Goal: Navigation & Orientation: Find specific page/section

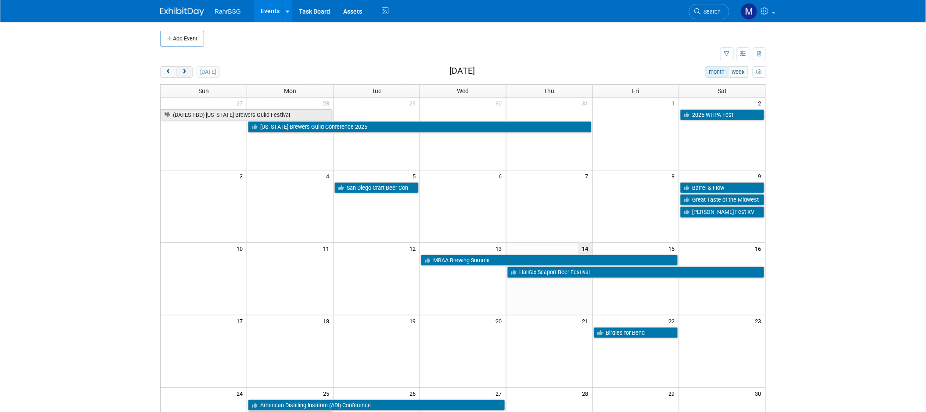
click at [185, 70] on span "next" at bounding box center [184, 72] width 7 height 6
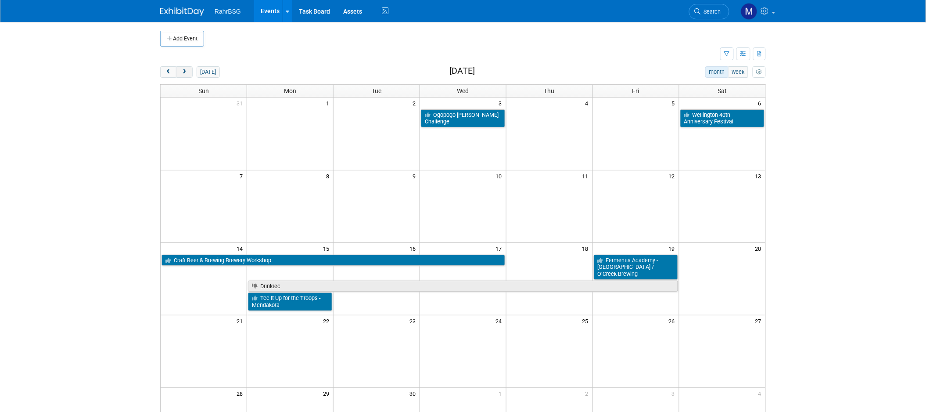
click at [185, 70] on span "next" at bounding box center [184, 72] width 7 height 6
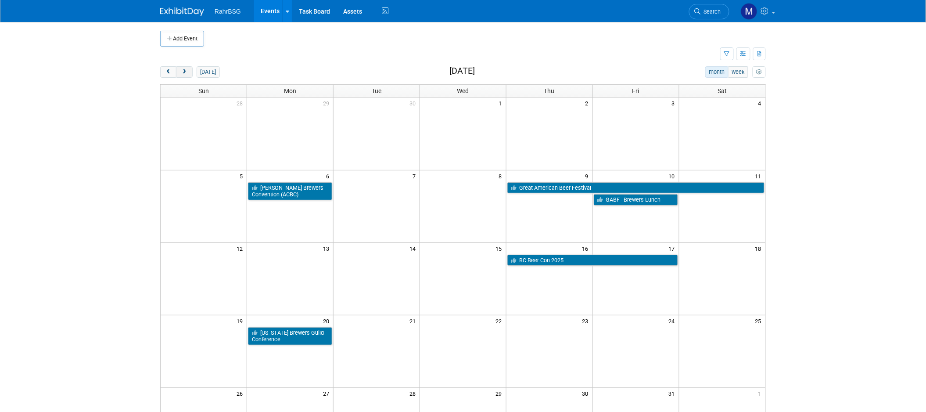
click at [185, 70] on span "next" at bounding box center [184, 72] width 7 height 6
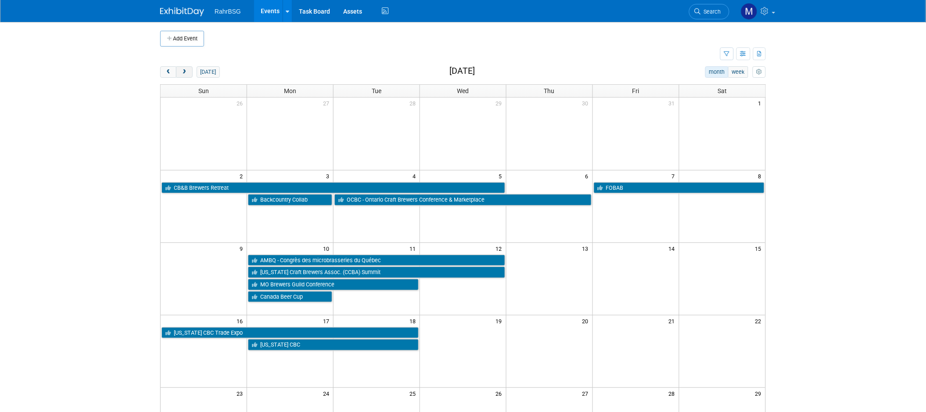
click at [188, 72] on button "next" at bounding box center [184, 71] width 16 height 11
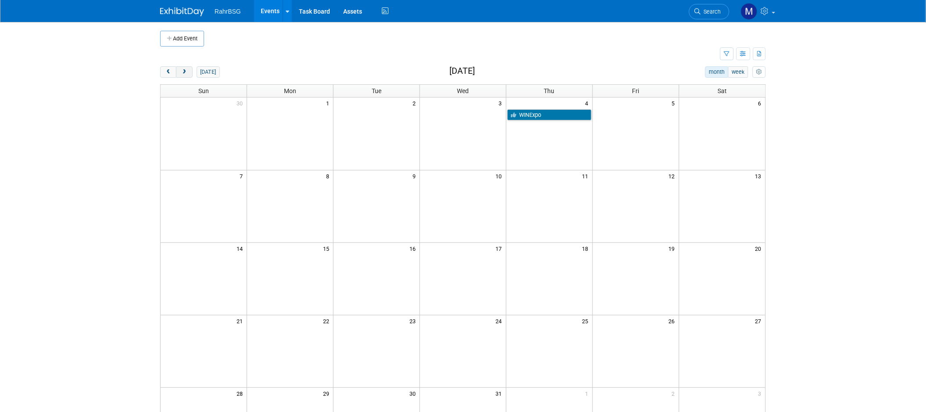
click at [188, 72] on button "next" at bounding box center [184, 71] width 16 height 11
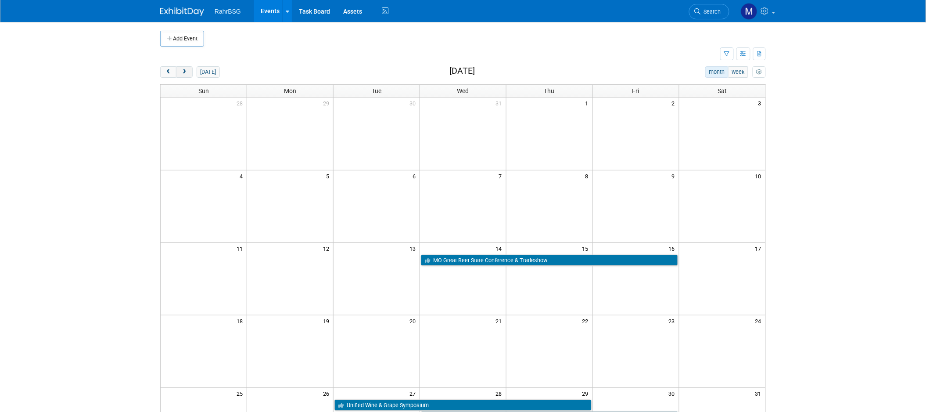
click at [183, 71] on span "next" at bounding box center [184, 72] width 7 height 6
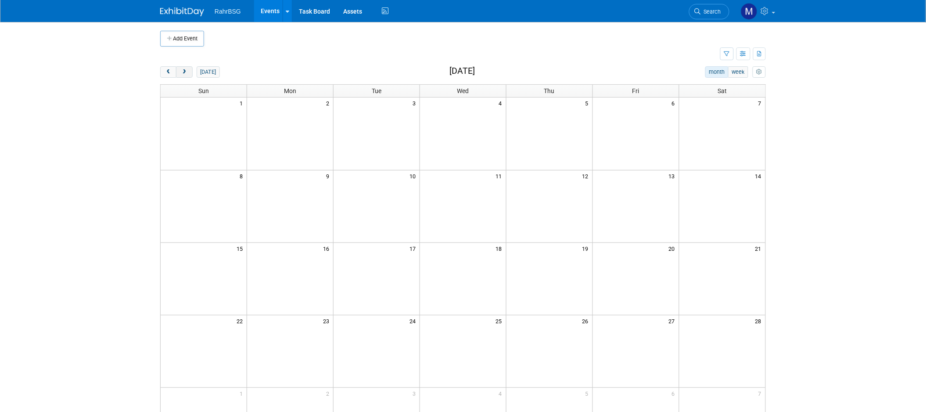
click at [186, 70] on span "next" at bounding box center [184, 72] width 7 height 6
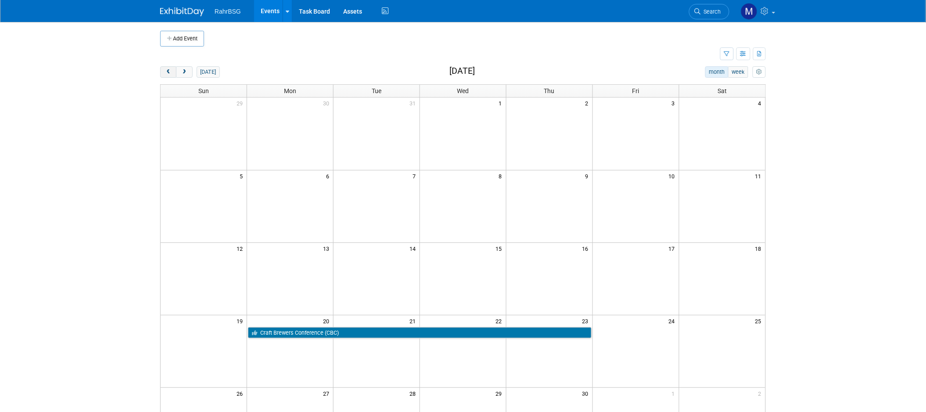
click at [168, 73] on span "prev" at bounding box center [168, 72] width 7 height 6
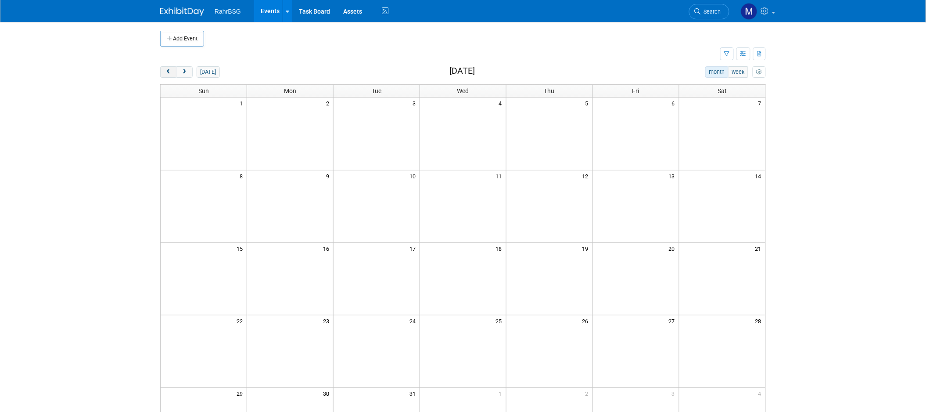
click at [168, 73] on span "prev" at bounding box center [168, 72] width 7 height 6
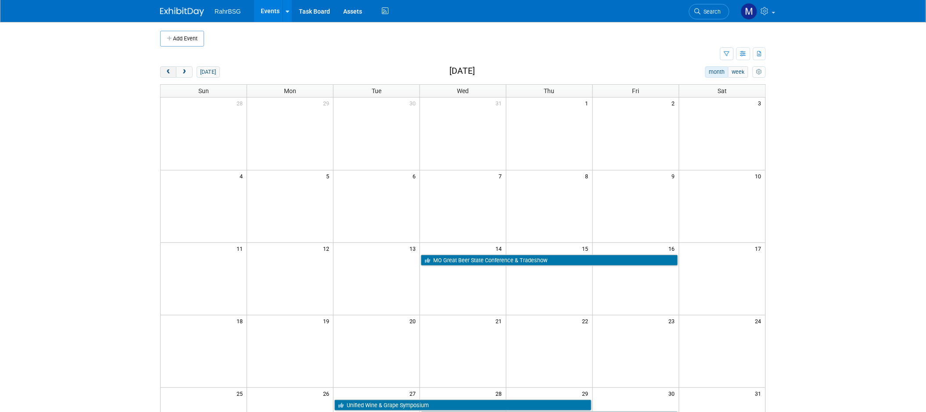
click at [168, 73] on span "prev" at bounding box center [168, 72] width 7 height 6
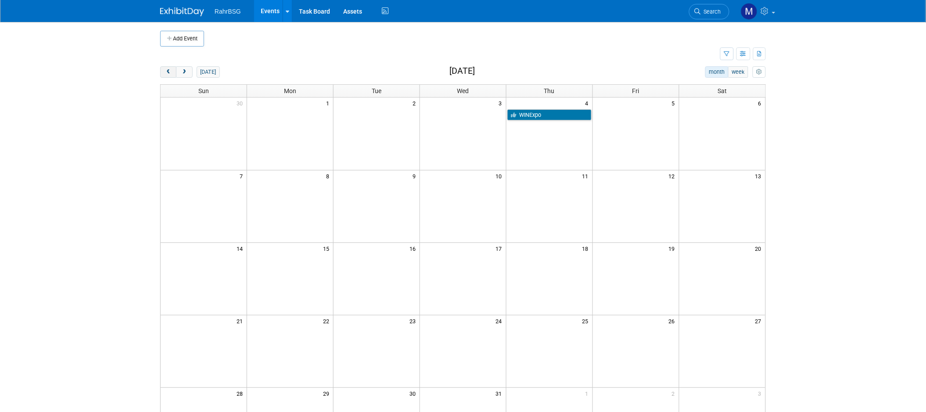
click at [168, 73] on span "prev" at bounding box center [168, 72] width 7 height 6
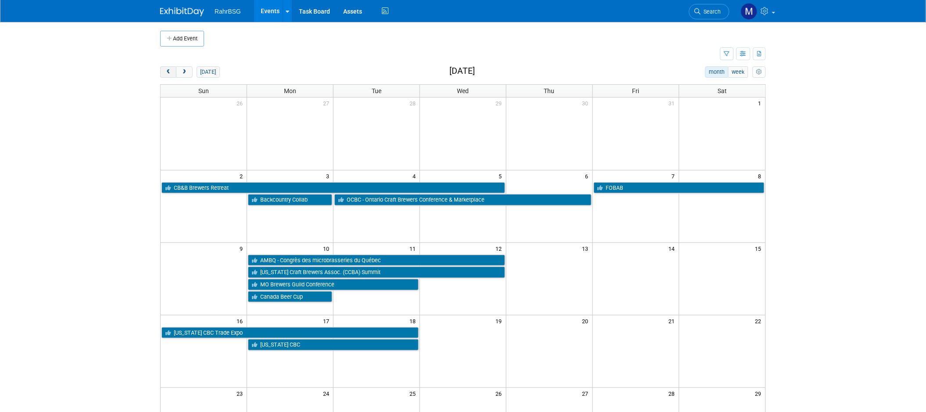
click at [168, 73] on span "prev" at bounding box center [168, 72] width 7 height 6
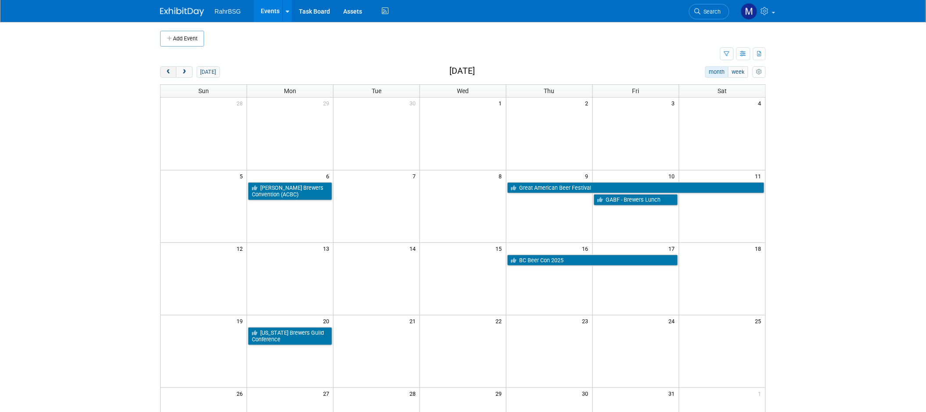
click at [168, 73] on span "prev" at bounding box center [168, 72] width 7 height 6
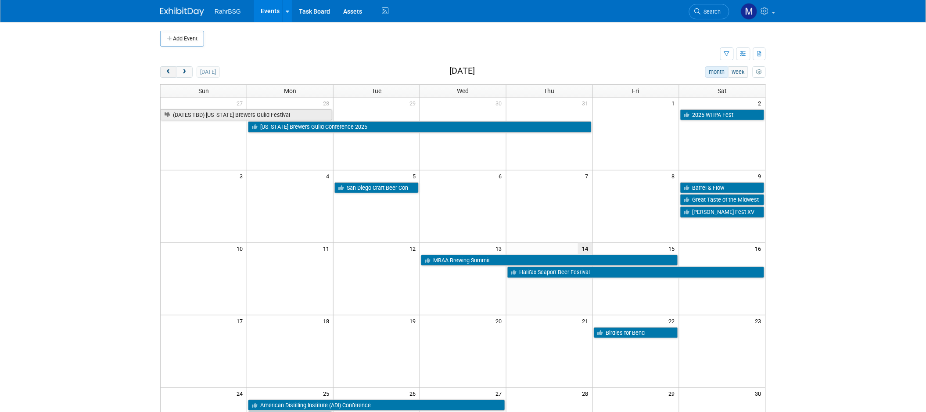
click at [168, 73] on span "prev" at bounding box center [168, 72] width 7 height 6
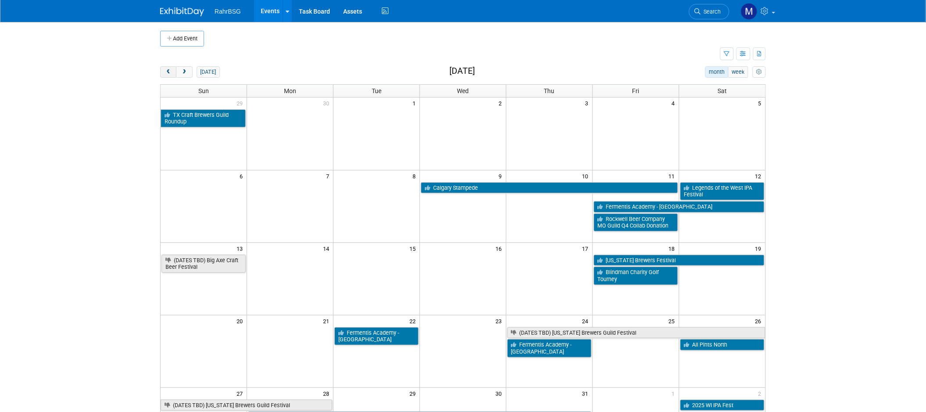
click at [168, 73] on span "prev" at bounding box center [168, 72] width 7 height 6
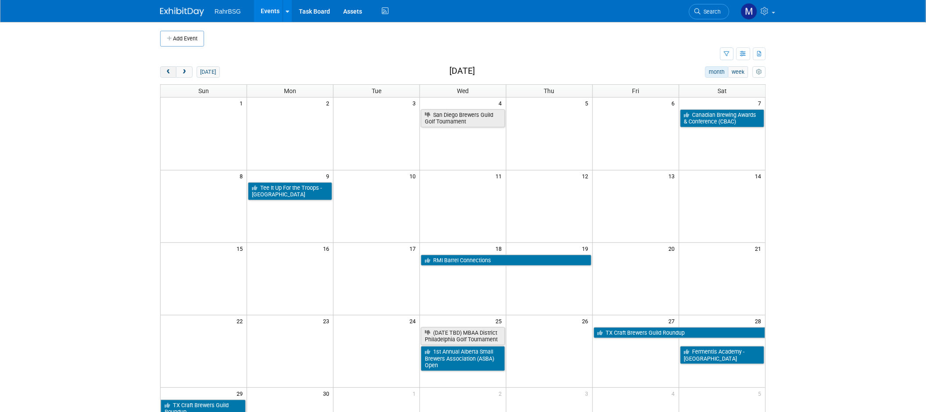
click at [168, 73] on span "prev" at bounding box center [168, 72] width 7 height 6
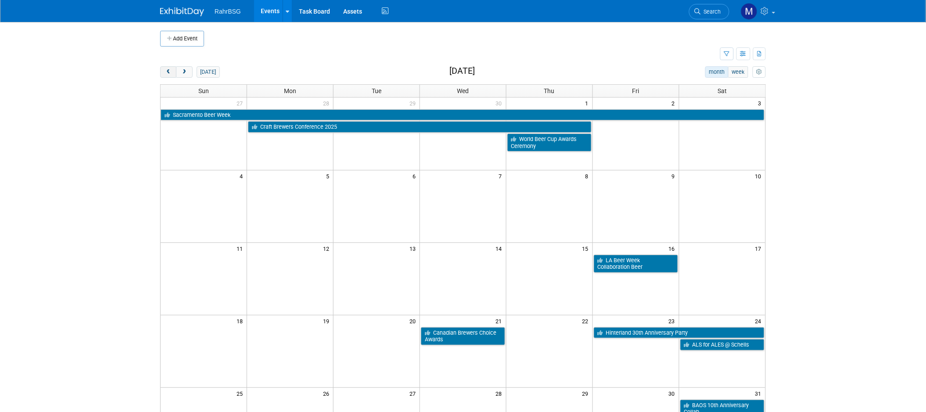
click at [168, 73] on span "prev" at bounding box center [168, 72] width 7 height 6
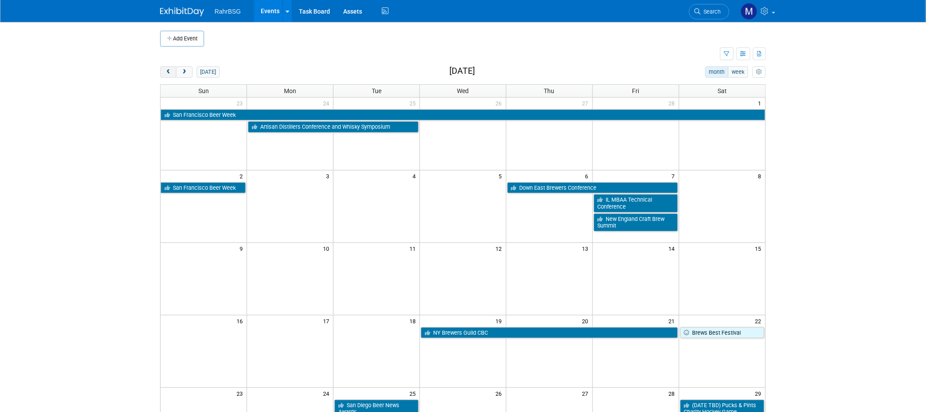
click at [168, 73] on span "prev" at bounding box center [168, 72] width 7 height 6
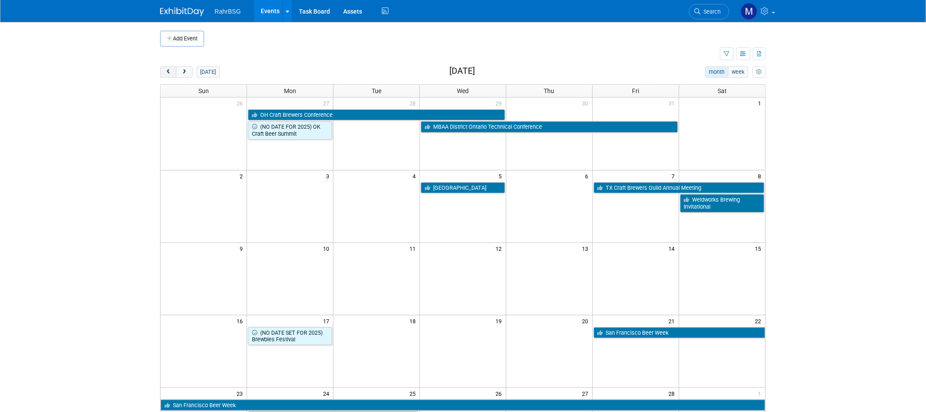
click at [168, 73] on span "prev" at bounding box center [168, 72] width 7 height 6
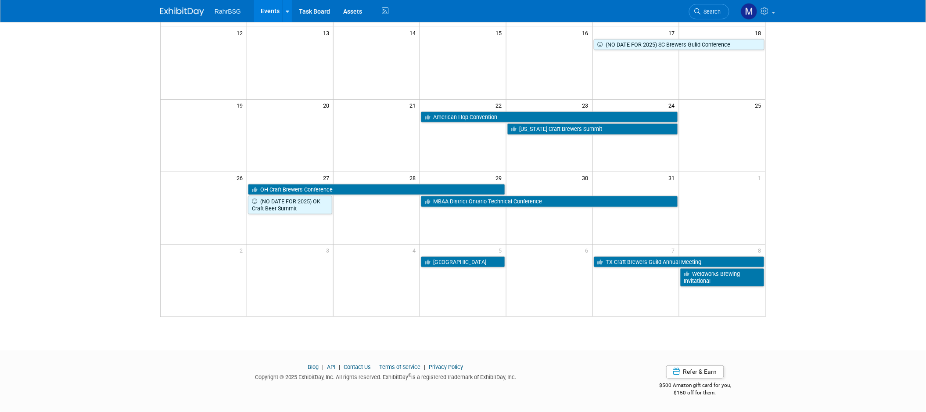
scroll to position [18, 0]
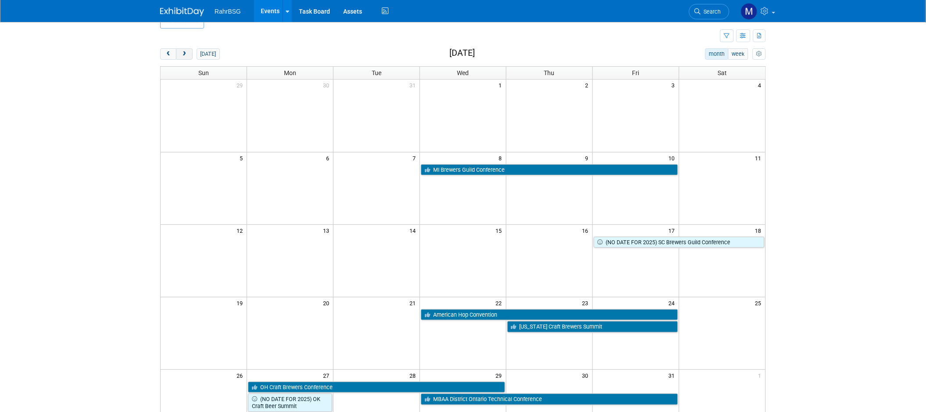
click at [190, 54] on button "next" at bounding box center [184, 53] width 16 height 11
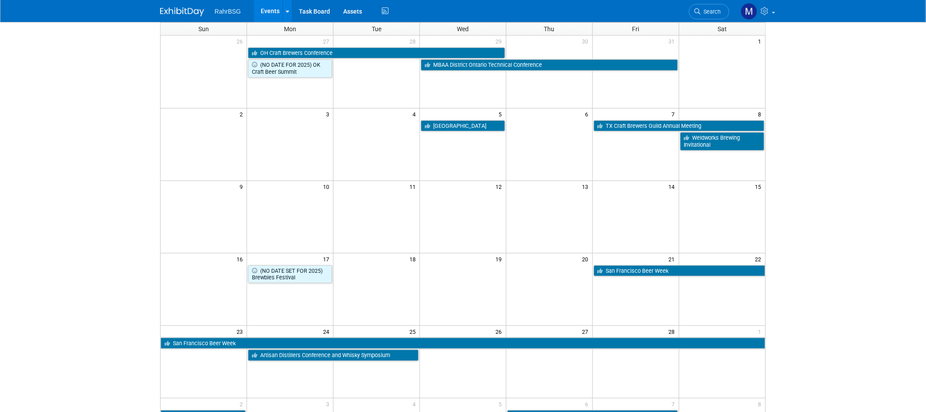
scroll to position [0, 0]
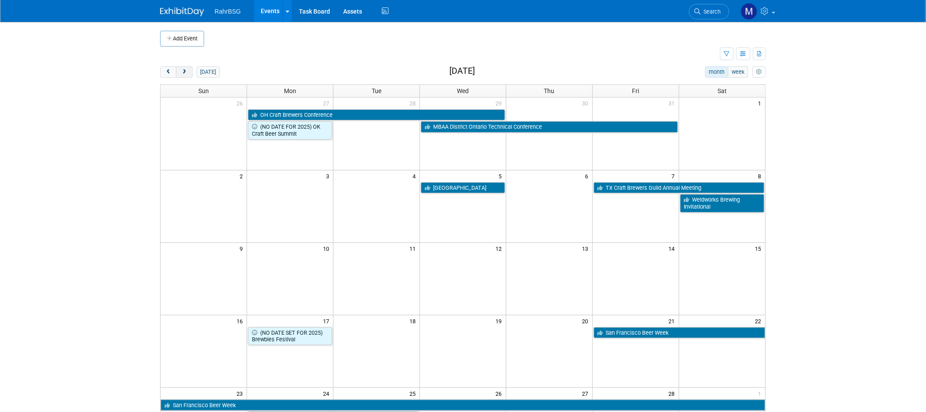
click at [179, 70] on button "next" at bounding box center [184, 71] width 16 height 11
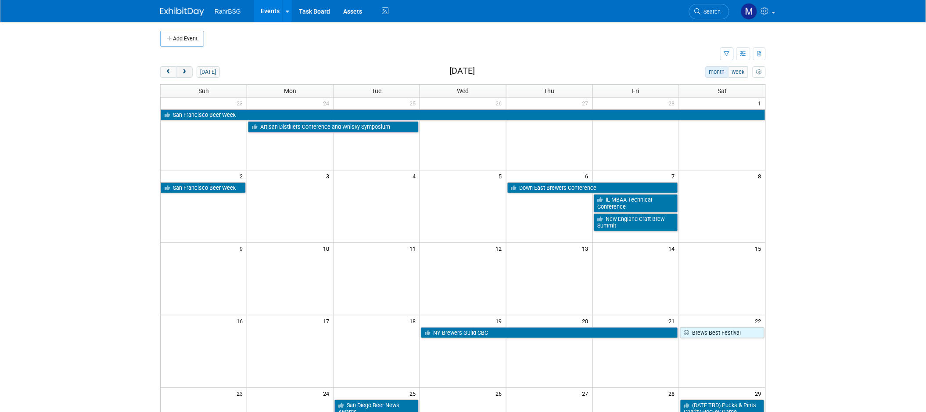
click at [192, 68] on button "next" at bounding box center [184, 71] width 16 height 11
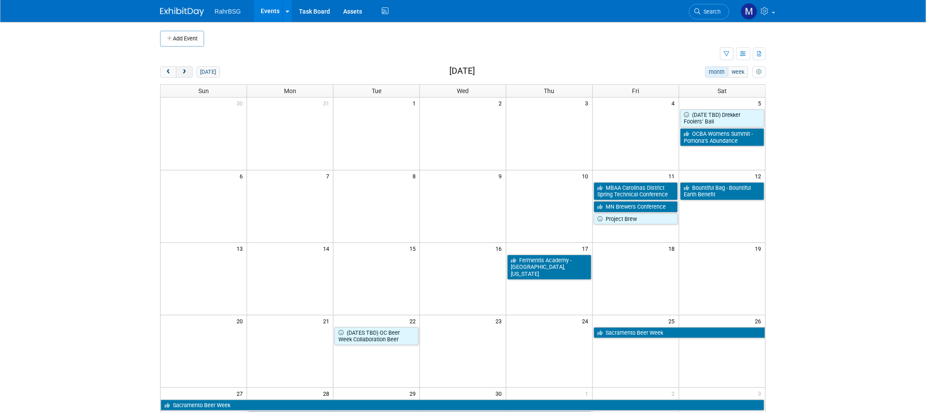
click at [186, 75] on button "next" at bounding box center [184, 71] width 16 height 11
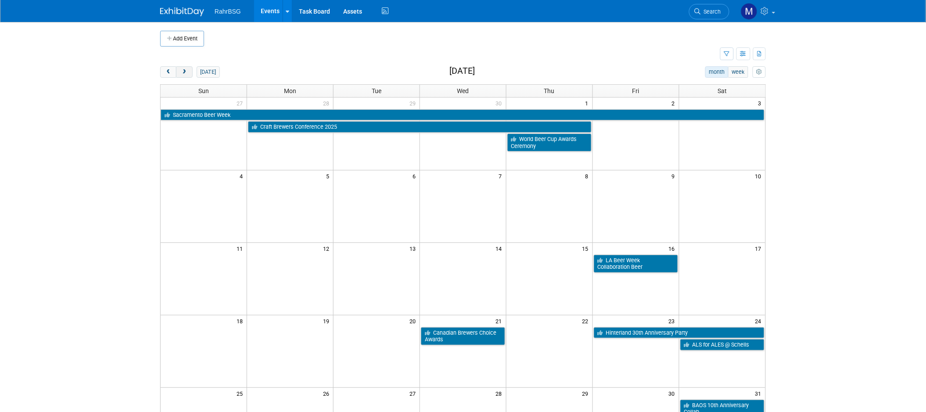
click at [186, 75] on button "next" at bounding box center [184, 71] width 16 height 11
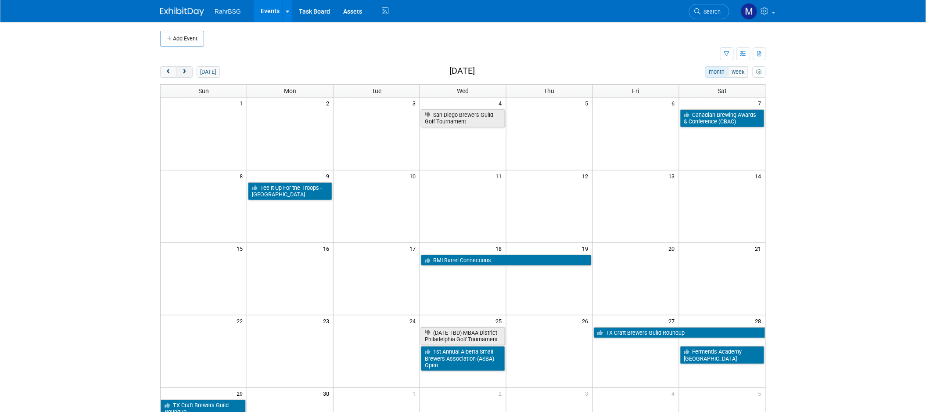
click at [186, 75] on button "next" at bounding box center [184, 71] width 16 height 11
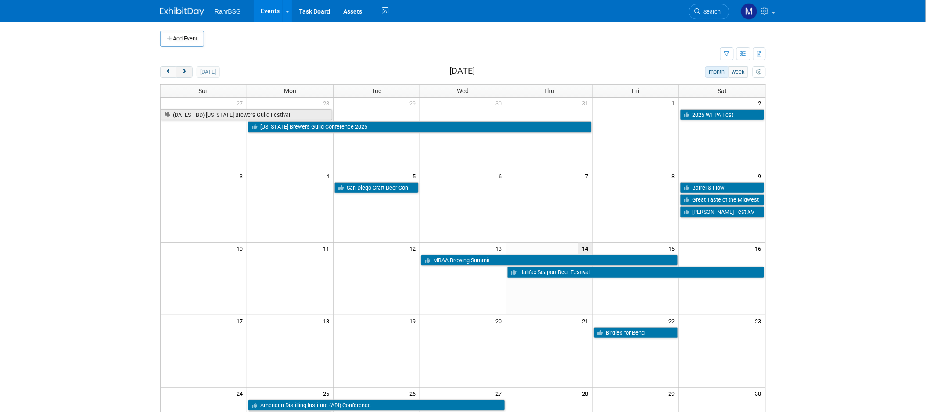
click at [186, 75] on button "next" at bounding box center [184, 71] width 16 height 11
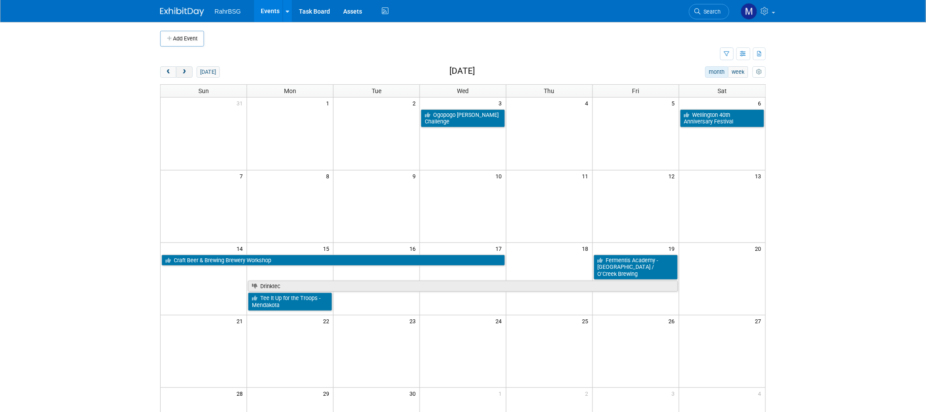
click at [186, 75] on button "next" at bounding box center [184, 71] width 16 height 11
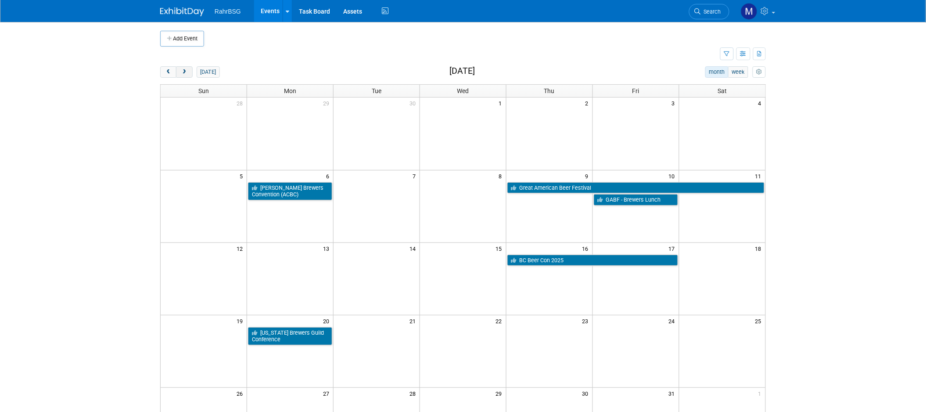
click at [186, 75] on button "next" at bounding box center [184, 71] width 16 height 11
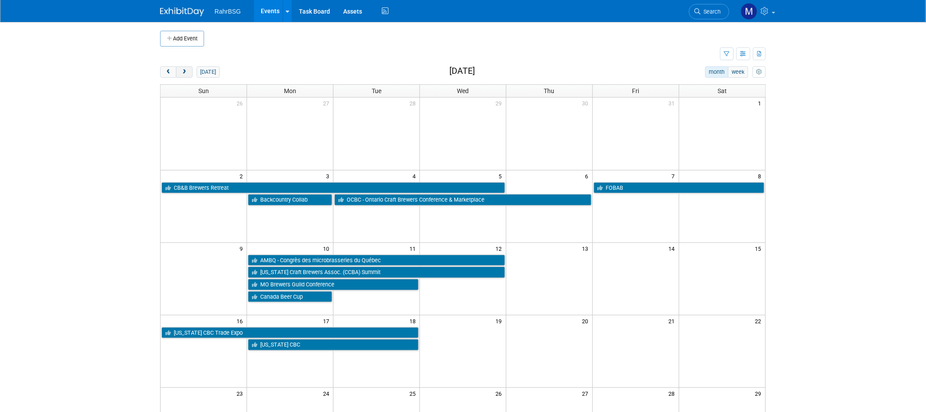
click at [186, 75] on button "next" at bounding box center [184, 71] width 16 height 11
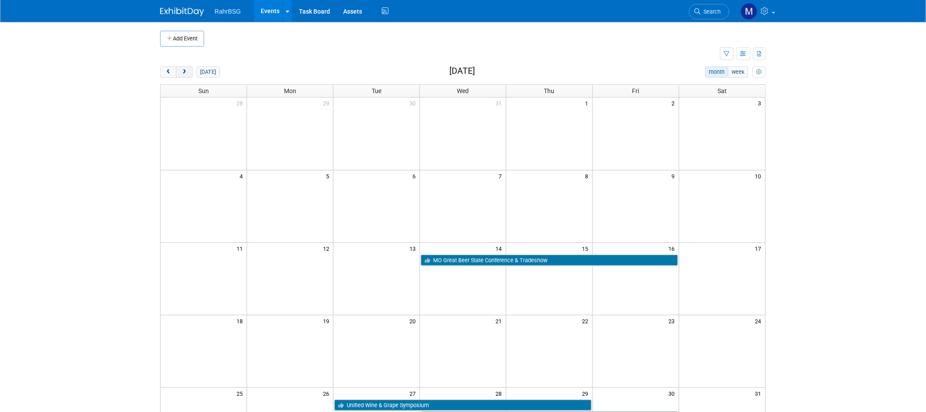
click at [186, 75] on button "next" at bounding box center [184, 71] width 16 height 11
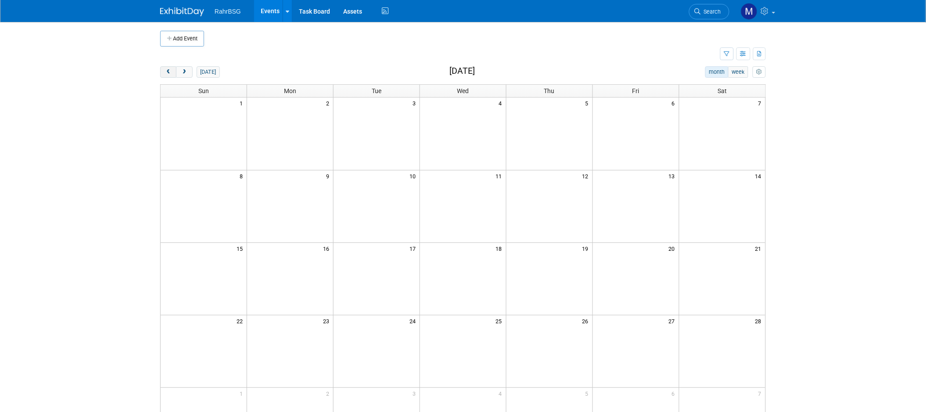
click at [165, 75] on span "prev" at bounding box center [168, 72] width 7 height 6
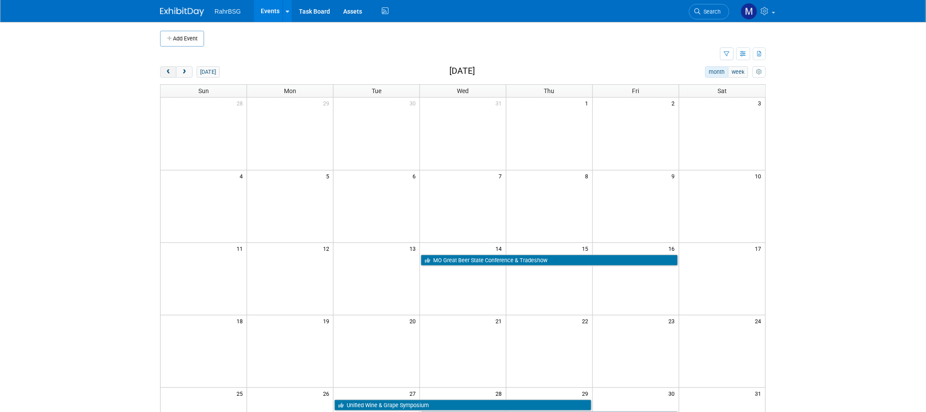
click at [165, 75] on span "prev" at bounding box center [168, 72] width 7 height 6
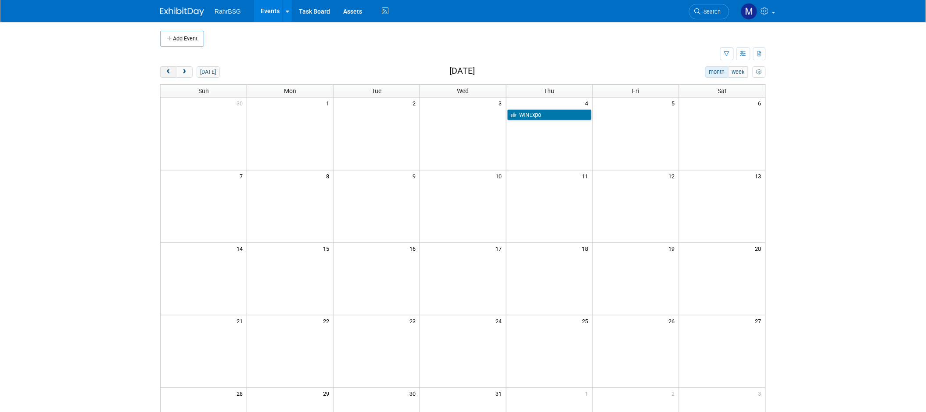
click at [165, 75] on span "prev" at bounding box center [168, 72] width 7 height 6
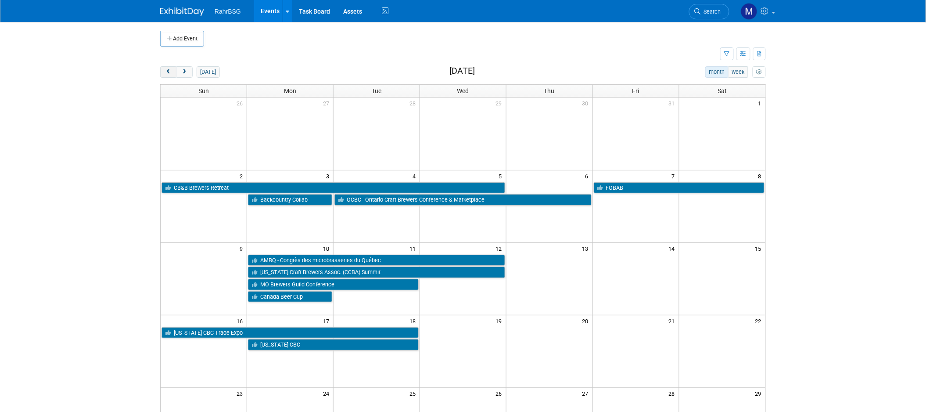
click at [165, 75] on span "prev" at bounding box center [168, 72] width 7 height 6
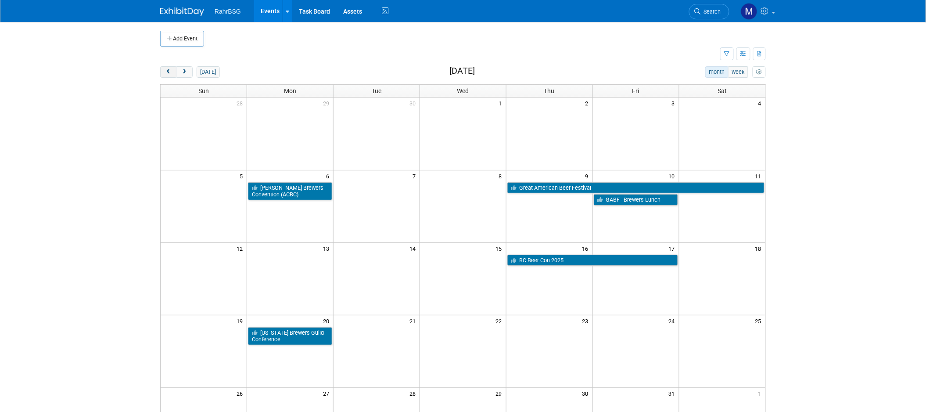
click at [165, 75] on span "prev" at bounding box center [168, 72] width 7 height 6
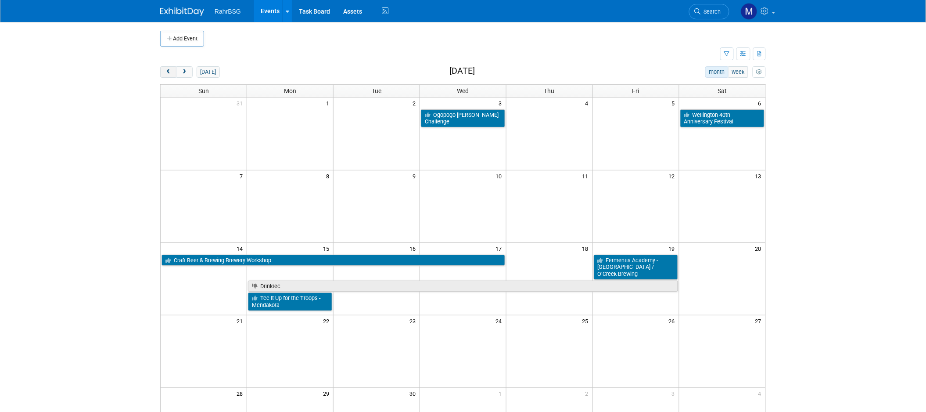
click at [165, 75] on span "prev" at bounding box center [168, 72] width 7 height 6
